Goal: Navigation & Orientation: Find specific page/section

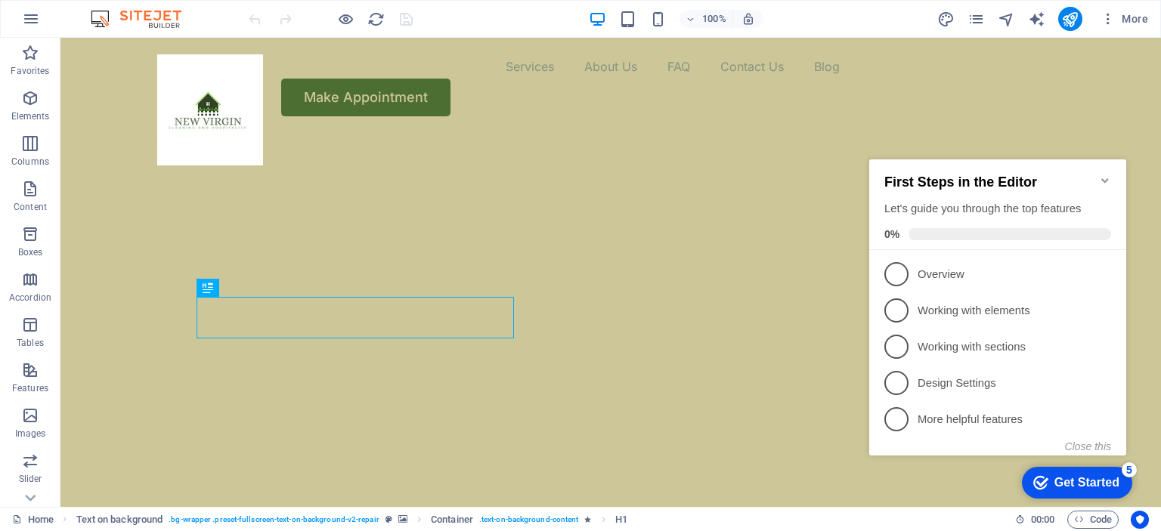
click at [402, 10] on div at bounding box center [330, 19] width 169 height 24
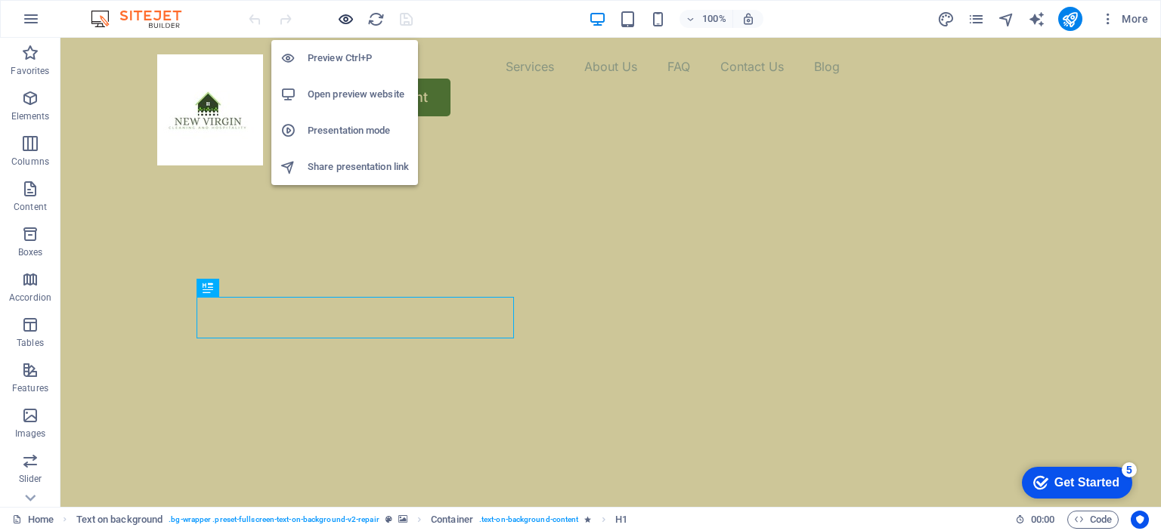
click at [343, 15] on icon "button" at bounding box center [345, 19] width 17 height 17
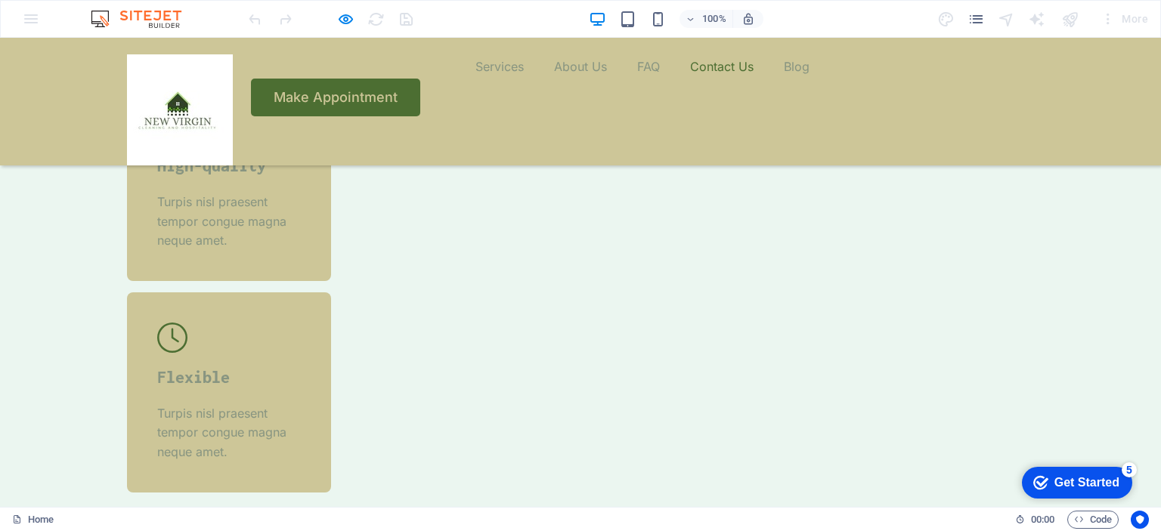
scroll to position [4609, 0]
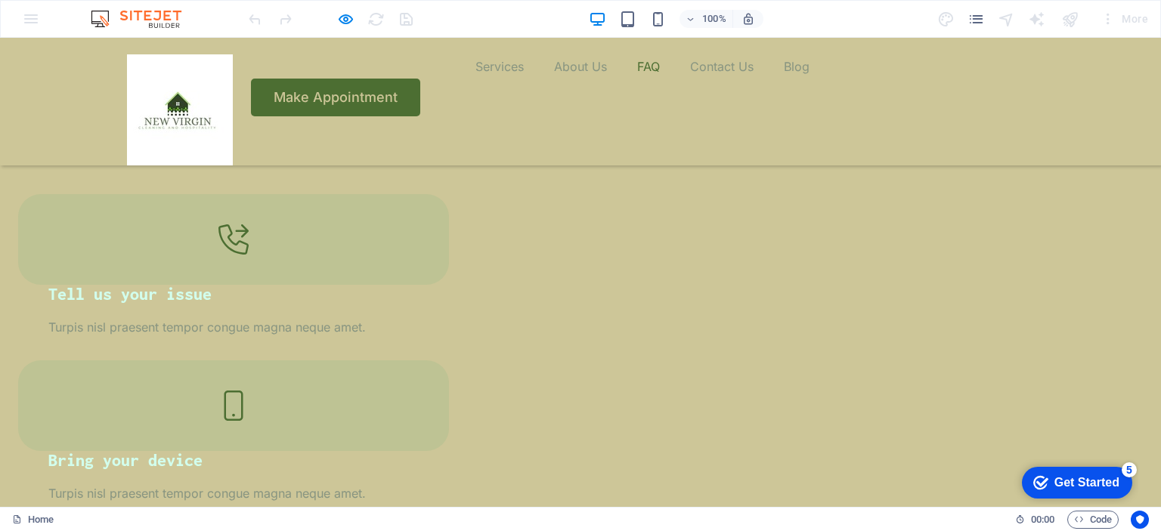
scroll to position [2191, 0]
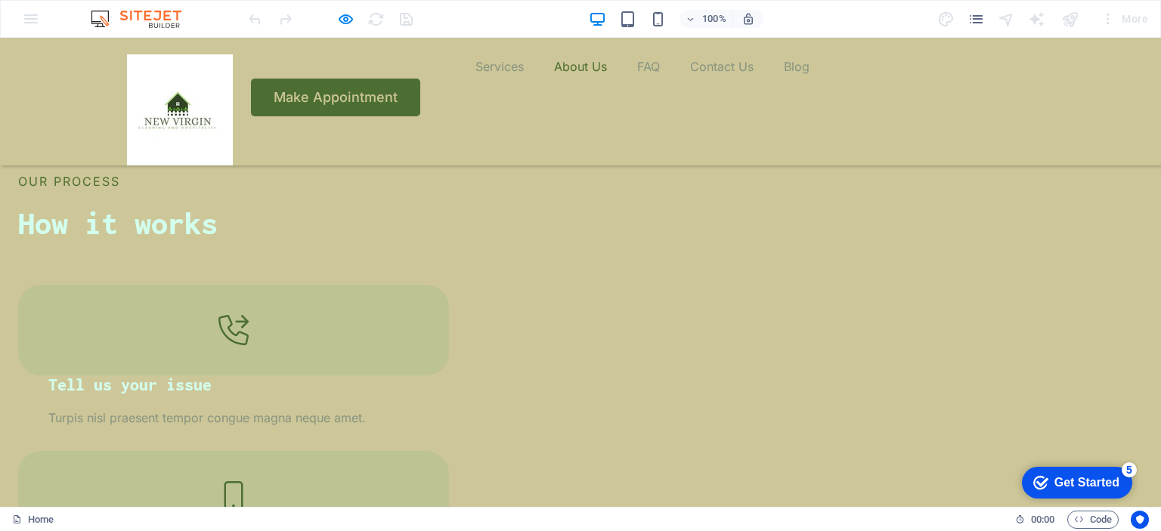
click at [554, 79] on link "About Us" at bounding box center [580, 66] width 53 height 24
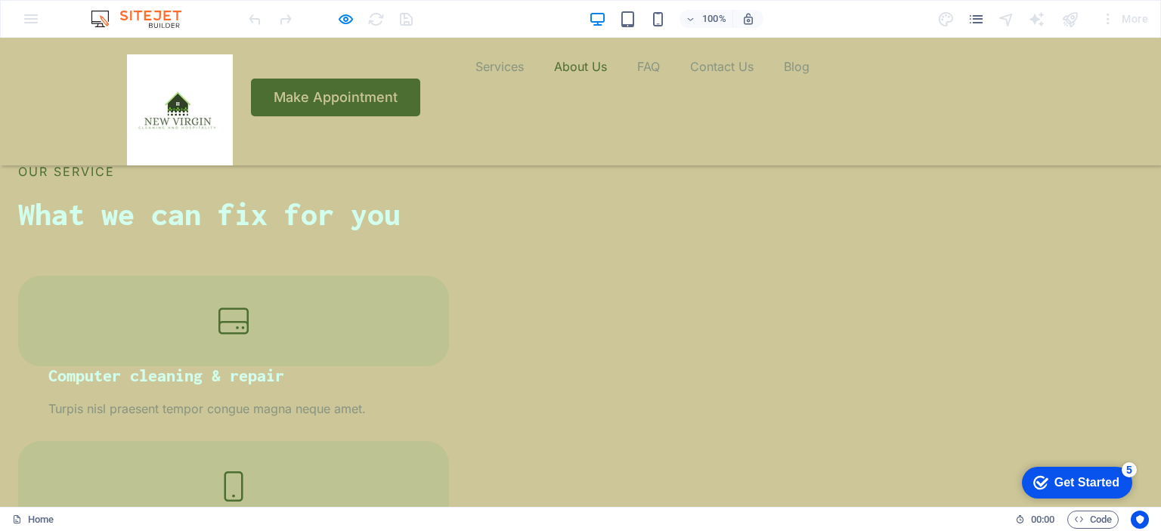
scroll to position [1559, 0]
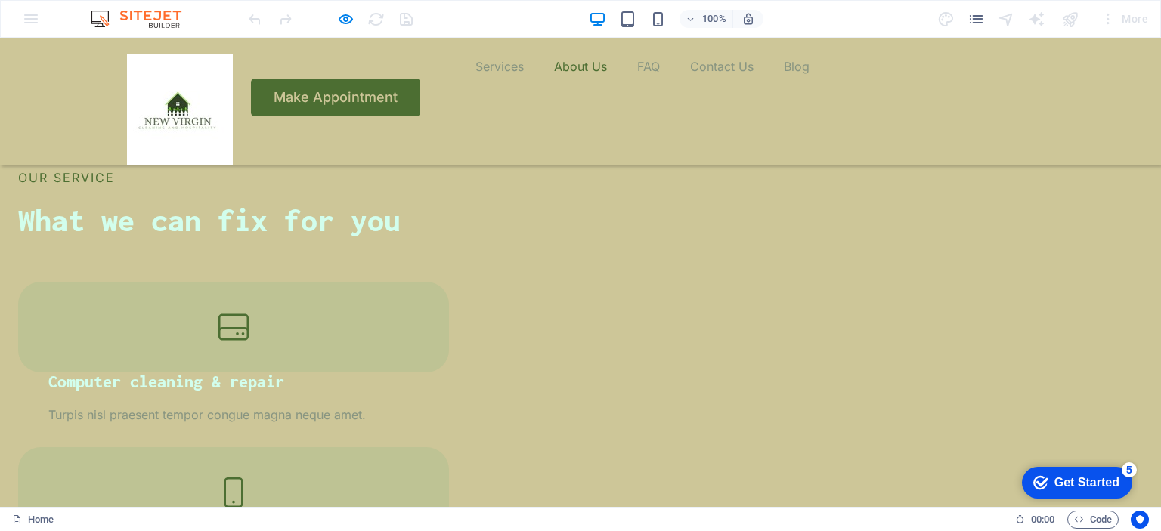
click at [554, 79] on link "About Us" at bounding box center [580, 66] width 53 height 24
click at [157, 18] on img at bounding box center [143, 19] width 113 height 18
